Goal: Book appointment/travel/reservation

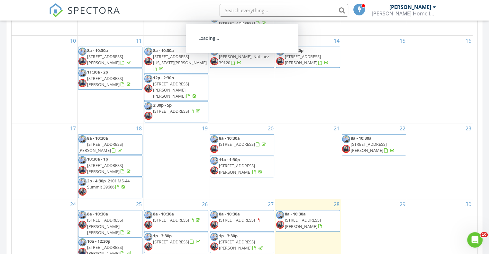
scroll to position [418, 0]
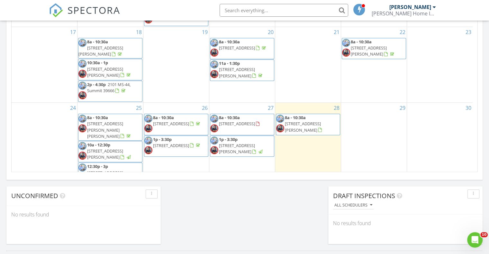
click at [241, 115] on link "8a - 10:30a 13048 Monticello Rd, Hazlehurst 39083" at bounding box center [240, 121] width 42 height 12
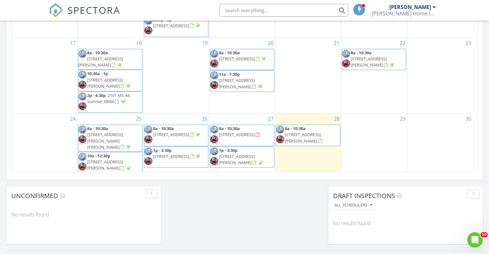
scroll to position [117, 0]
